Goal: Task Accomplishment & Management: Use online tool/utility

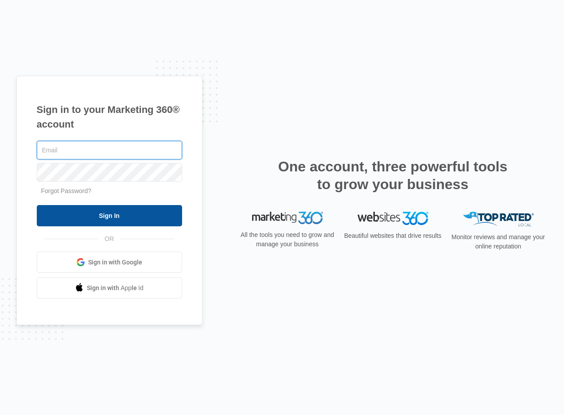
type input "[EMAIL_ADDRESS][DOMAIN_NAME]"
click at [67, 219] on input "Sign In" at bounding box center [109, 215] width 145 height 21
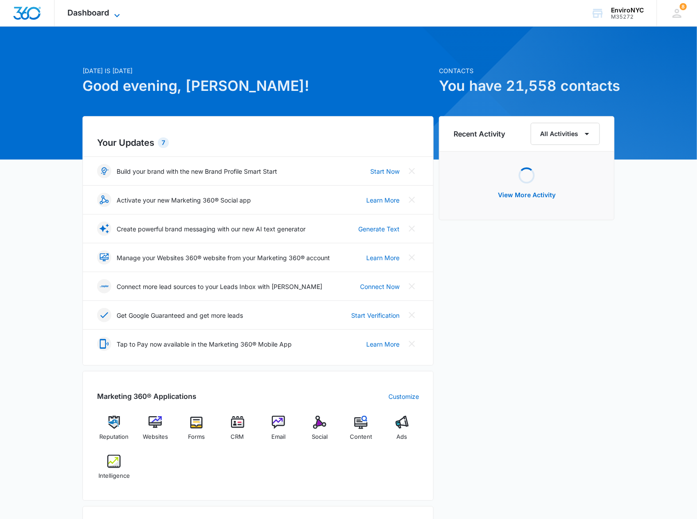
click at [110, 10] on span "Dashboard" at bounding box center [89, 12] width 42 height 9
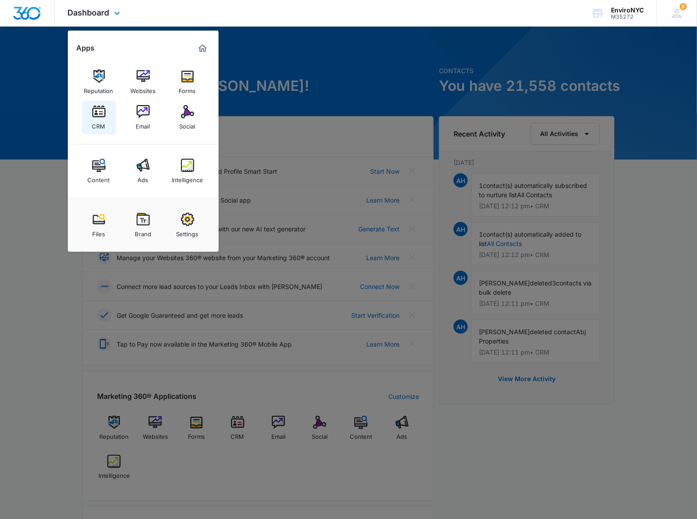
click at [86, 113] on link "CRM" at bounding box center [99, 118] width 34 height 34
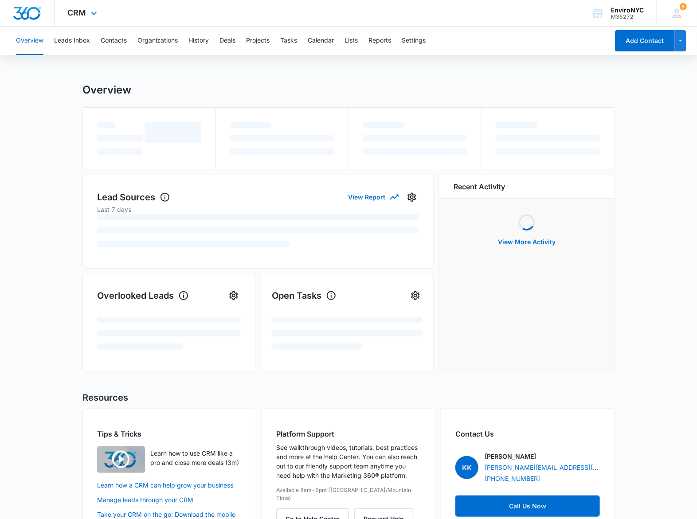
click at [86, 11] on div "CRM Apps Reputation Websites Forms CRM Email Social Content Ads Intelligence Fi…" at bounding box center [84, 13] width 58 height 26
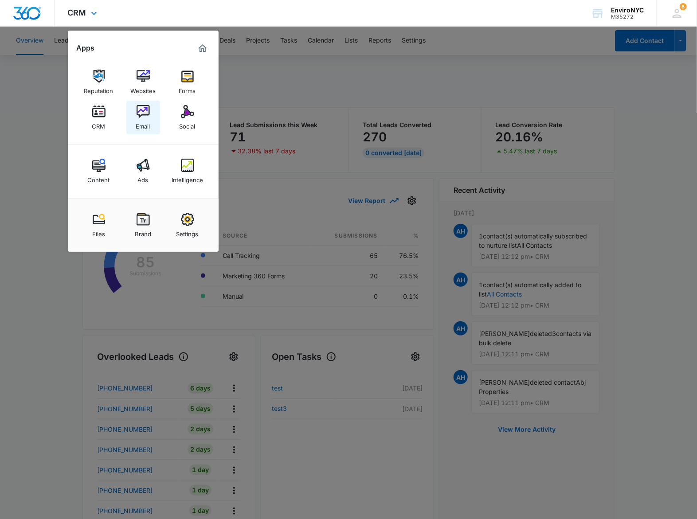
click at [132, 107] on link "Email" at bounding box center [143, 118] width 34 height 34
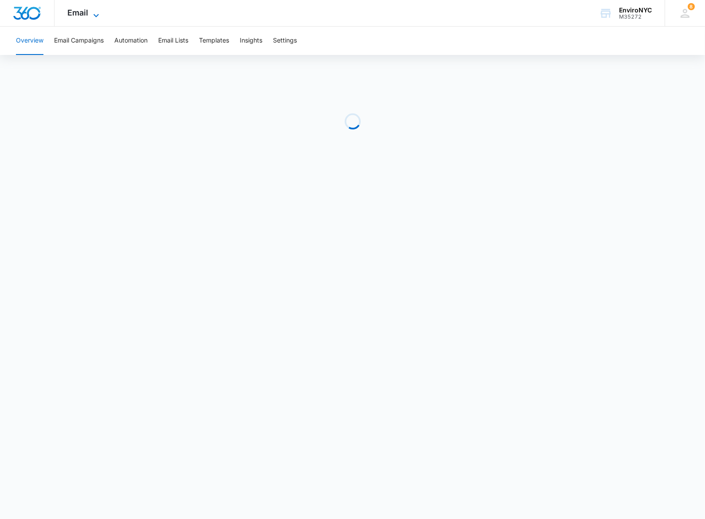
click at [91, 12] on icon at bounding box center [96, 15] width 11 height 11
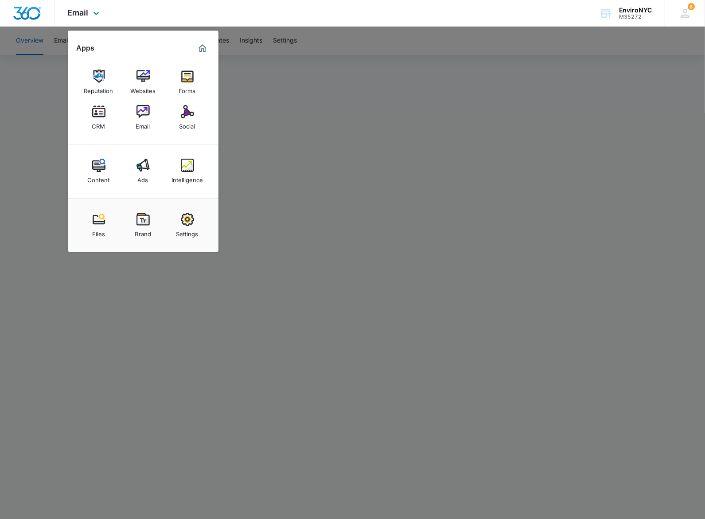
drag, startPoint x: 91, startPoint y: 12, endPoint x: 72, endPoint y: 73, distance: 64.4
click at [72, 73] on div "Reputation Websites Forms CRM Email Social" at bounding box center [143, 99] width 151 height 89
click at [90, 69] on link "Reputation" at bounding box center [99, 82] width 34 height 34
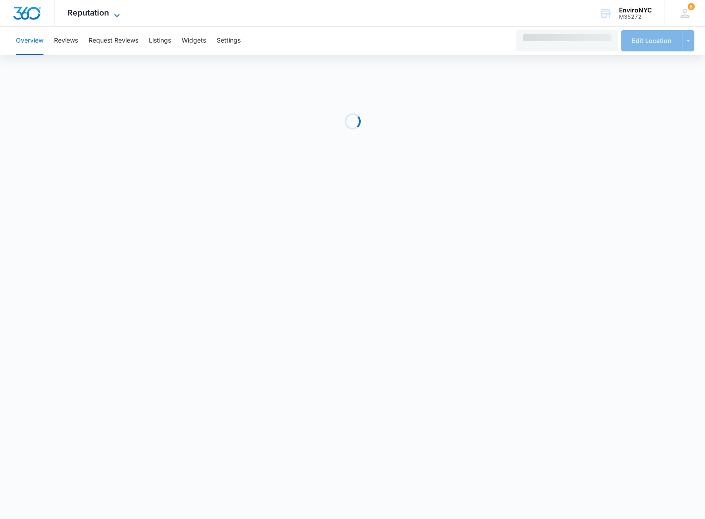
click at [94, 12] on span "Reputation" at bounding box center [89, 12] width 42 height 9
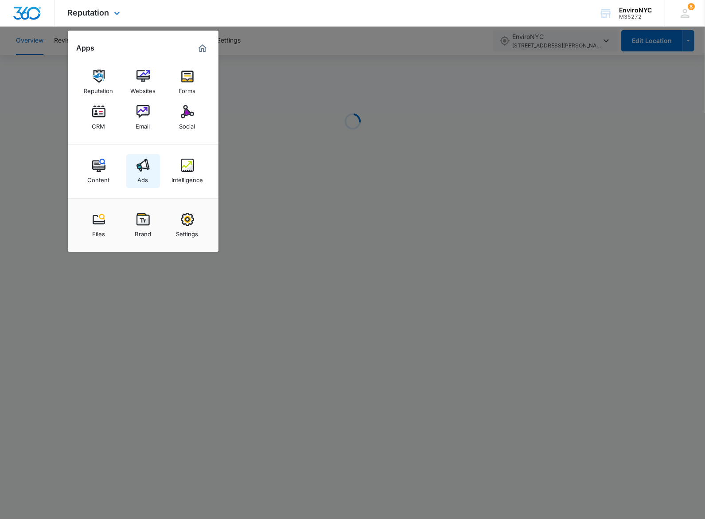
click at [136, 166] on link "Ads" at bounding box center [143, 171] width 34 height 34
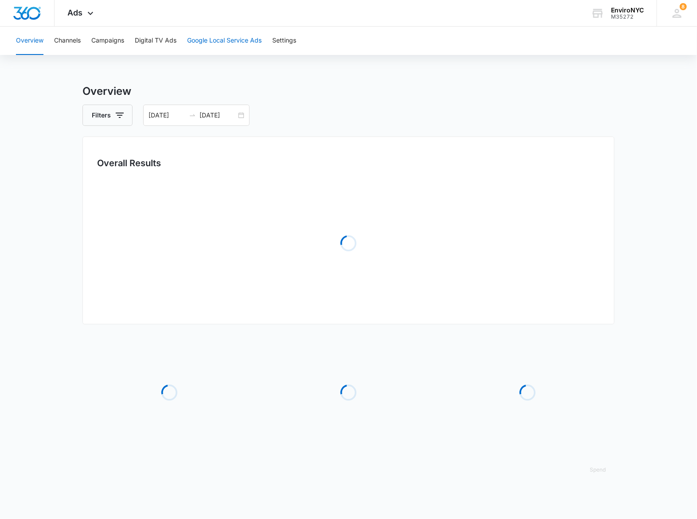
click at [235, 43] on button "Google Local Service Ads" at bounding box center [224, 41] width 74 height 28
